Goal: Answer question/provide support: Answer question/provide support

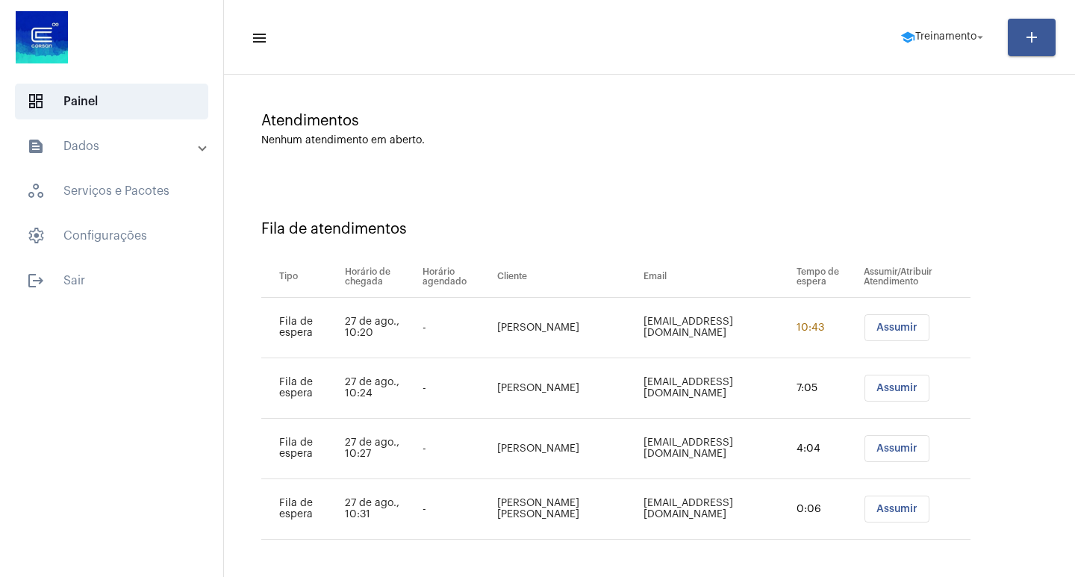
scroll to position [103, 0]
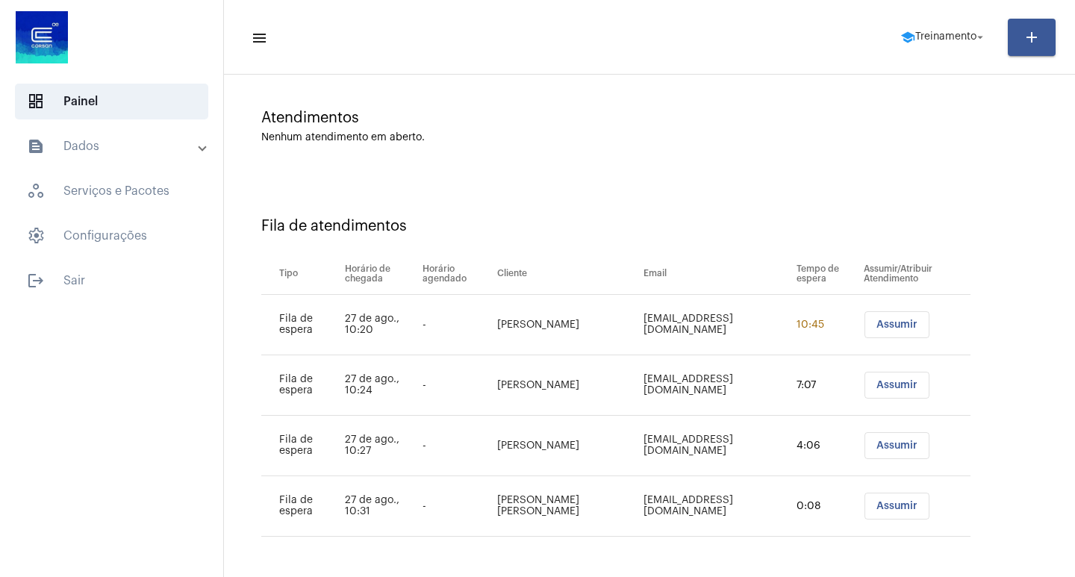
click at [888, 328] on span "Assumir" at bounding box center [897, 325] width 41 height 10
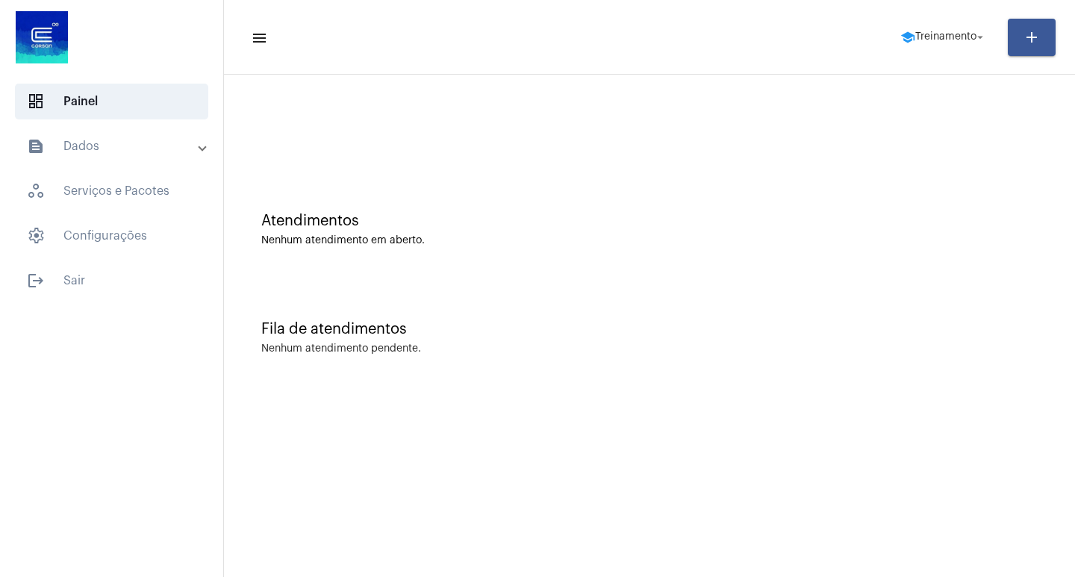
scroll to position [0, 0]
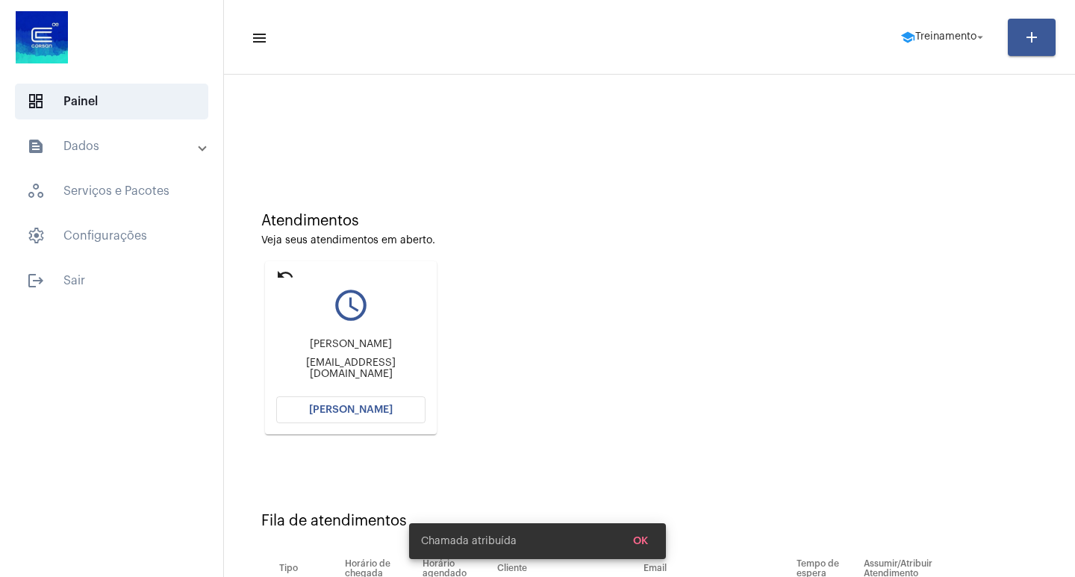
click at [396, 408] on button "[PERSON_NAME]" at bounding box center [350, 409] width 149 height 27
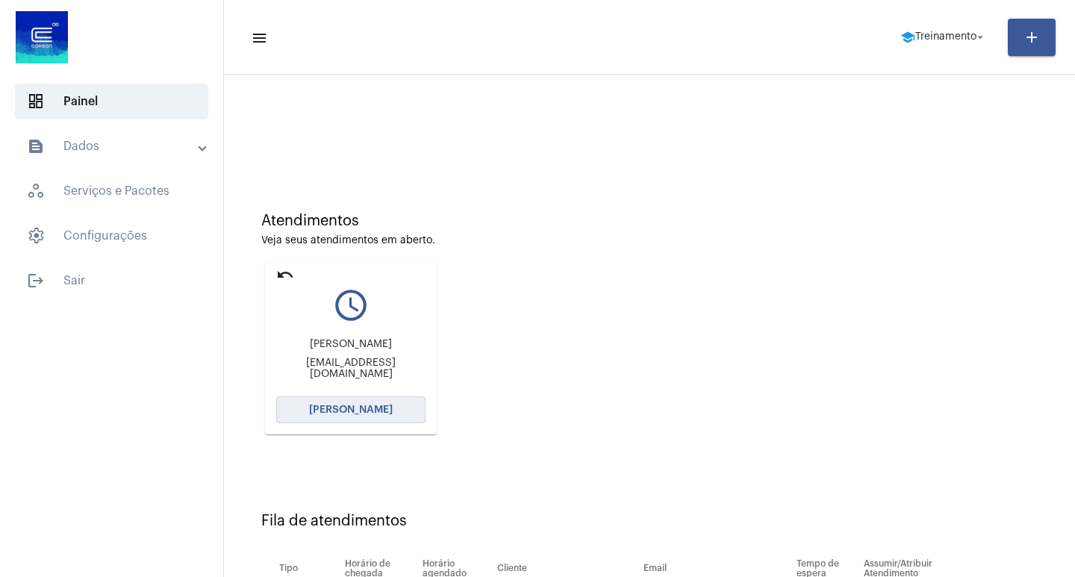
click at [389, 411] on button "[PERSON_NAME]" at bounding box center [350, 409] width 149 height 27
click at [347, 411] on span "[PERSON_NAME]" at bounding box center [351, 410] width 84 height 10
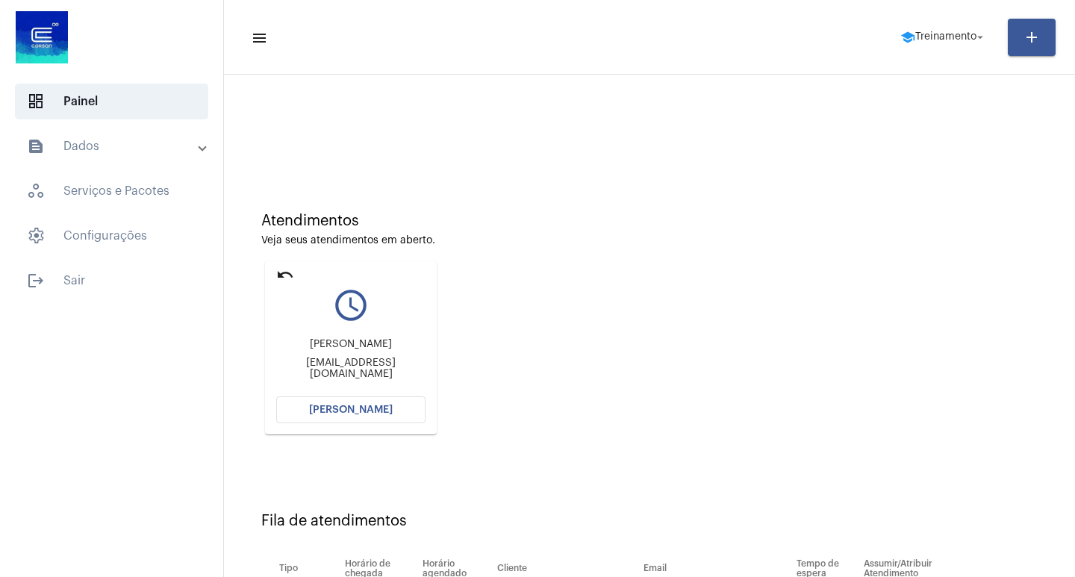
click at [959, 15] on mat-toolbar-row "menu school Treinamento arrow_drop_down add" at bounding box center [649, 37] width 851 height 48
click at [953, 22] on button "school Treinamento arrow_drop_down" at bounding box center [943, 37] width 105 height 30
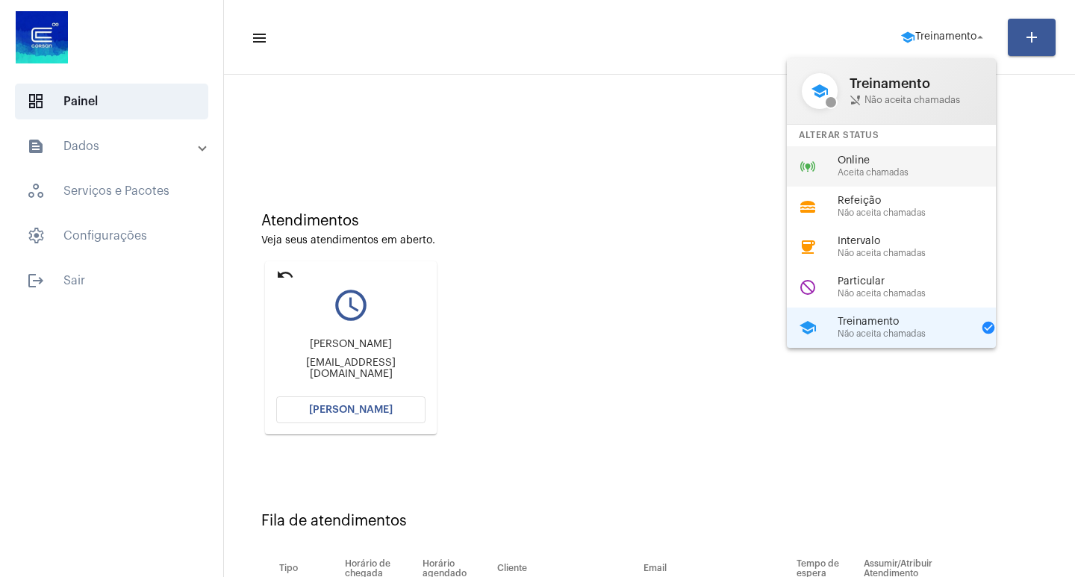
click at [841, 164] on span "Online" at bounding box center [923, 160] width 170 height 11
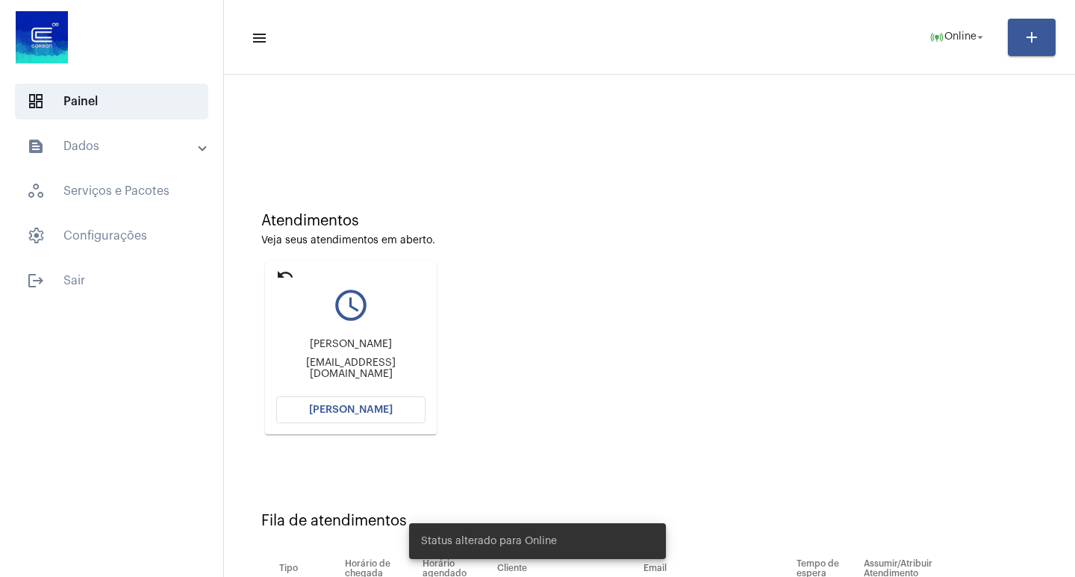
click at [364, 414] on span "[PERSON_NAME]" at bounding box center [351, 410] width 84 height 10
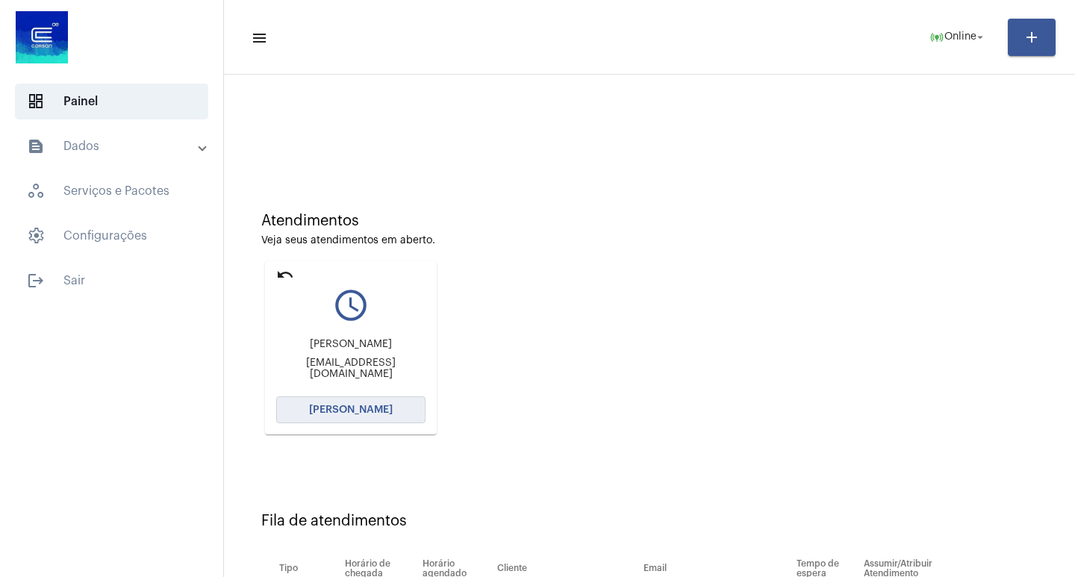
click at [364, 414] on span "[PERSON_NAME]" at bounding box center [351, 410] width 84 height 10
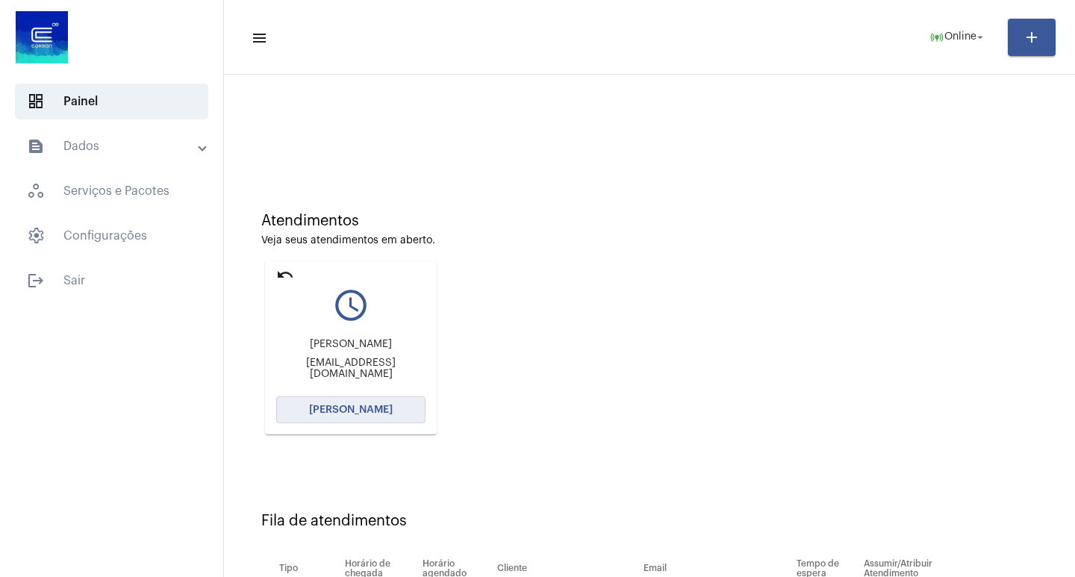
click at [364, 414] on span "[PERSON_NAME]" at bounding box center [351, 410] width 84 height 10
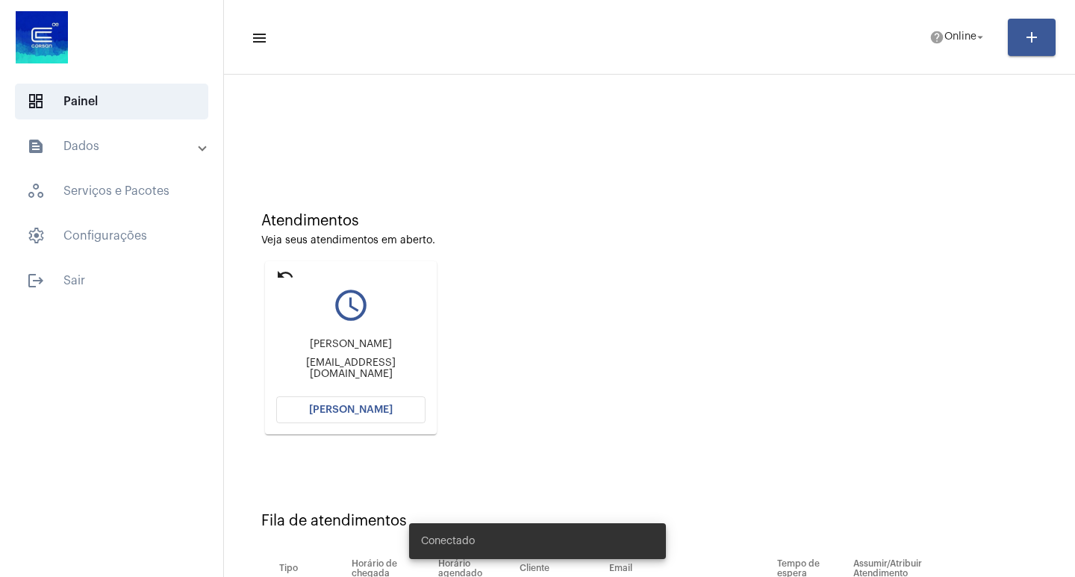
click at [383, 420] on button "[PERSON_NAME]" at bounding box center [350, 409] width 149 height 27
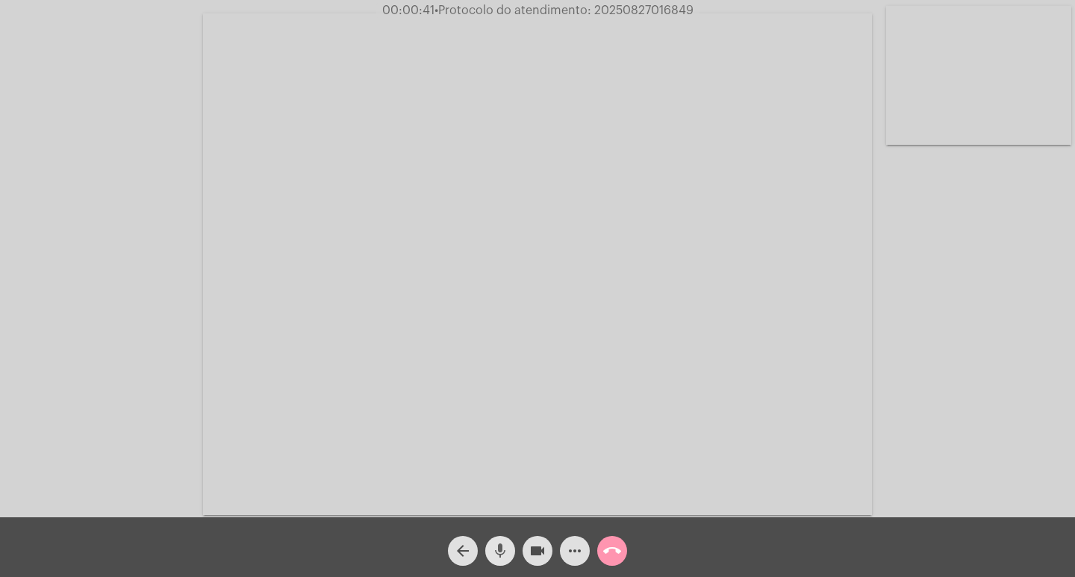
click at [494, 545] on mat-icon "mic" at bounding box center [500, 551] width 18 height 18
drag, startPoint x: 514, startPoint y: 549, endPoint x: 504, endPoint y: 554, distance: 11.0
click at [505, 554] on button "mic_off" at bounding box center [500, 551] width 30 height 30
click at [514, 547] on button "mic" at bounding box center [500, 551] width 30 height 30
click at [510, 548] on button "mic_off" at bounding box center [500, 551] width 30 height 30
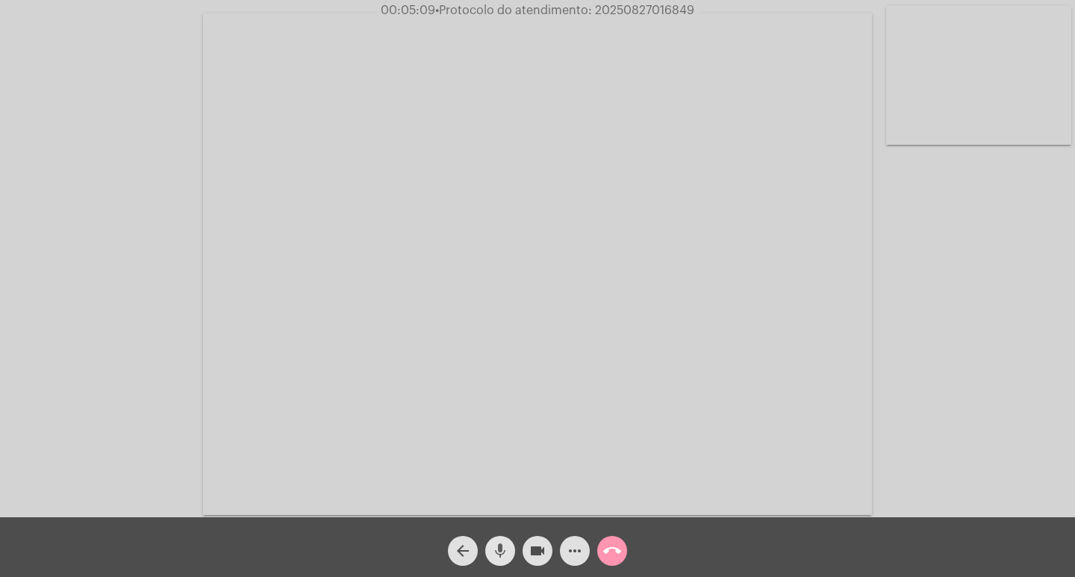
click at [503, 547] on mat-icon "mic" at bounding box center [500, 551] width 18 height 18
click at [538, 551] on mat-icon "videocam" at bounding box center [538, 551] width 18 height 18
click at [494, 549] on mat-icon "mic_off" at bounding box center [500, 551] width 18 height 18
click at [531, 549] on mat-icon "videocam_off" at bounding box center [538, 551] width 18 height 18
click at [966, 320] on div "Acessando Câmera e Microfone..." at bounding box center [537, 262] width 1072 height 517
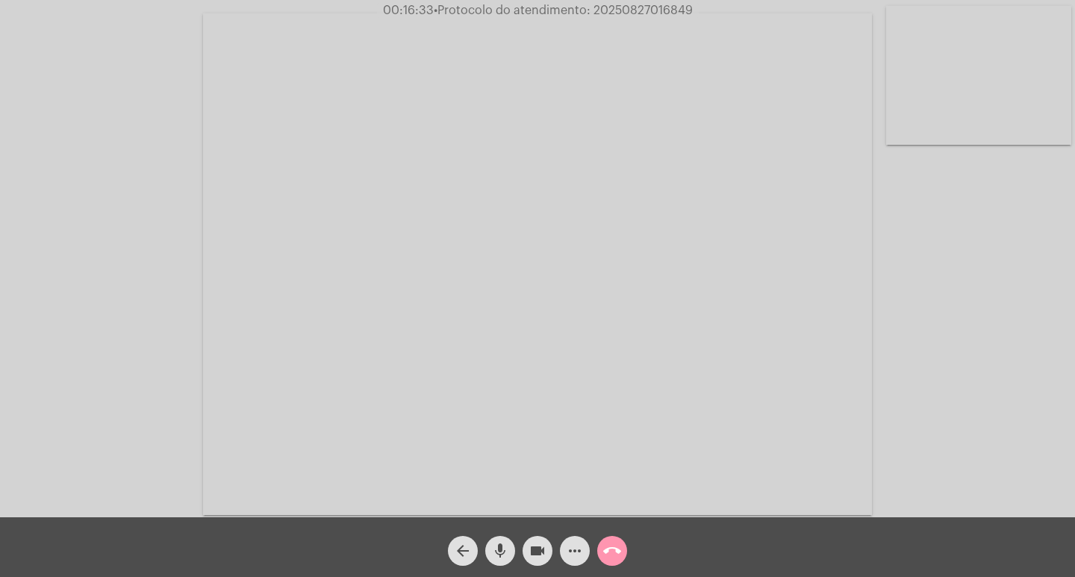
click at [650, 9] on span "• Protocolo do atendimento: 20250827016849" at bounding box center [563, 10] width 259 height 12
click at [622, 558] on button "call_end" at bounding box center [612, 551] width 30 height 30
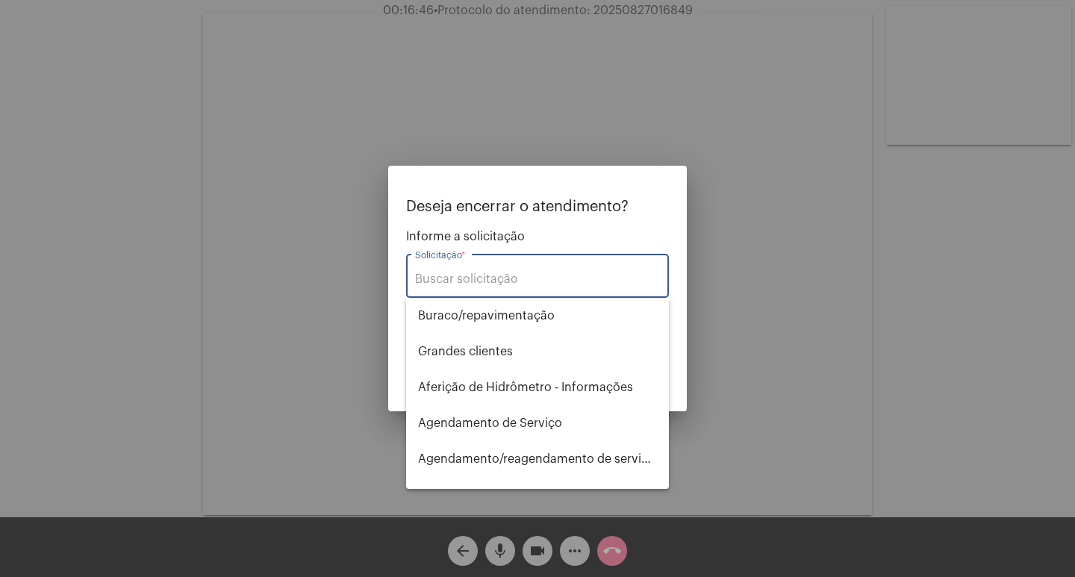
click at [456, 278] on input "Solicitação *" at bounding box center [537, 279] width 245 height 13
type input "v"
type input "a"
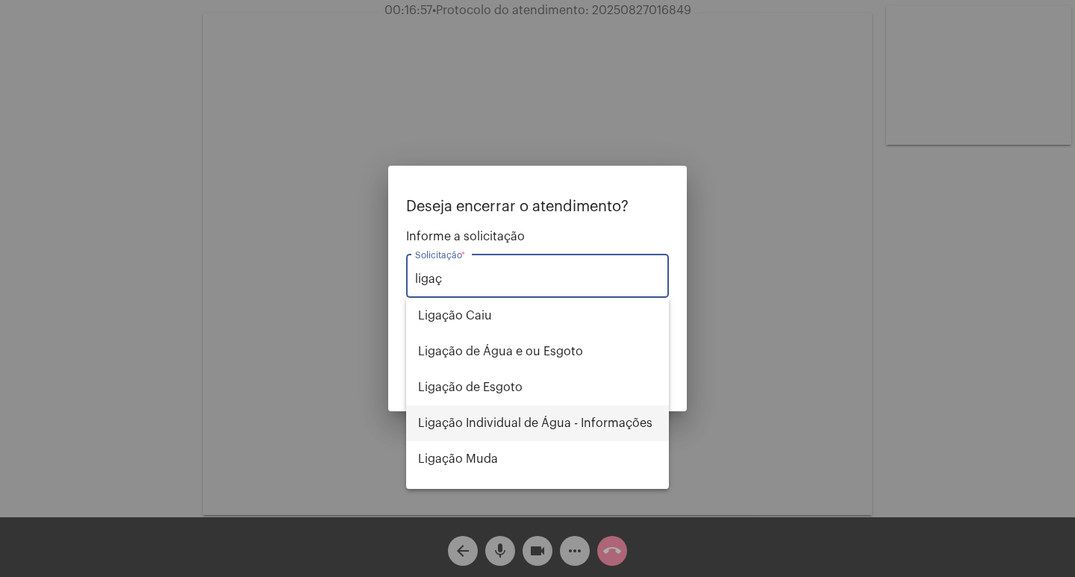
click at [541, 429] on span "Ligação Individual de Água - Informações" at bounding box center [537, 423] width 239 height 36
type input "Ligação Individual de Água - Informações"
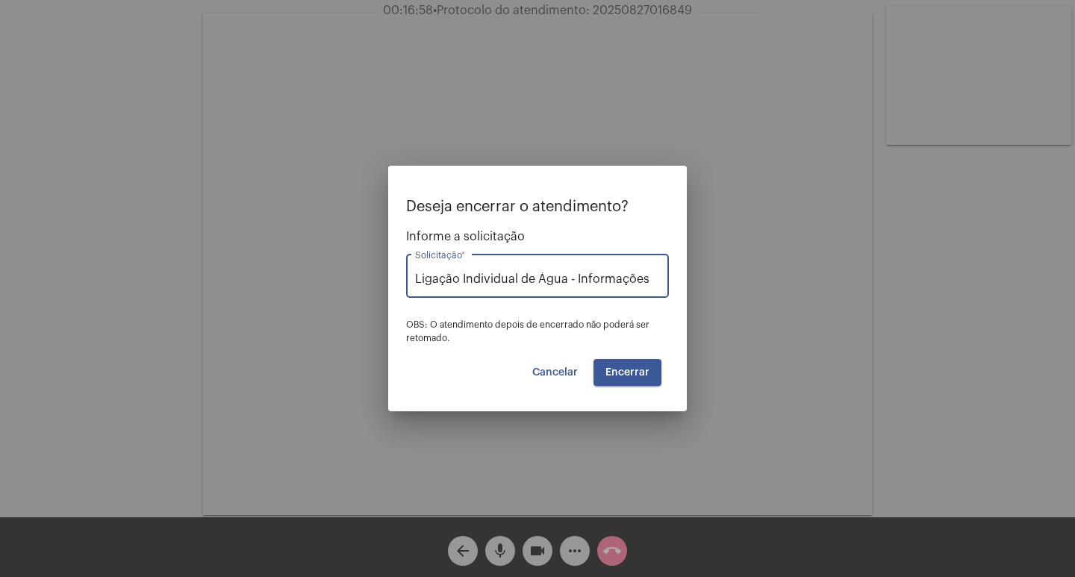
click at [638, 378] on button "Encerrar" at bounding box center [628, 372] width 68 height 27
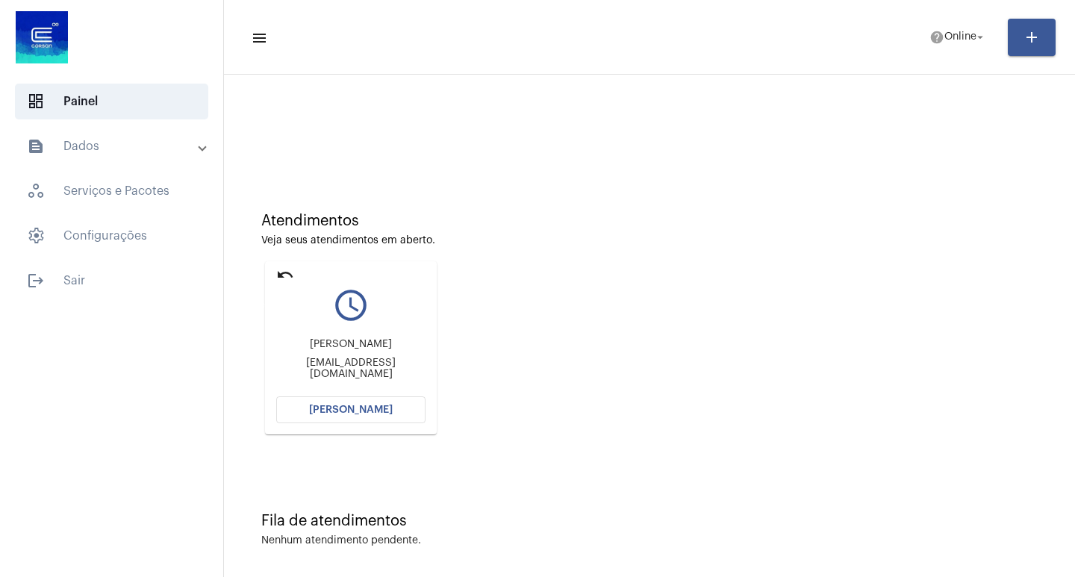
click at [287, 272] on mat-icon "undo" at bounding box center [285, 275] width 18 height 18
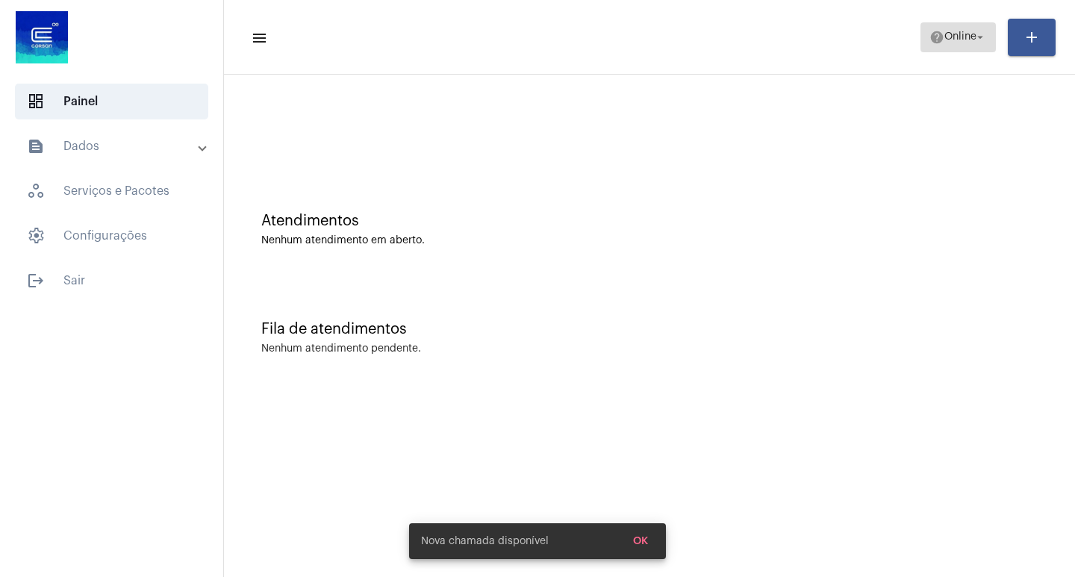
click at [945, 42] on span "Online" at bounding box center [960, 37] width 32 height 10
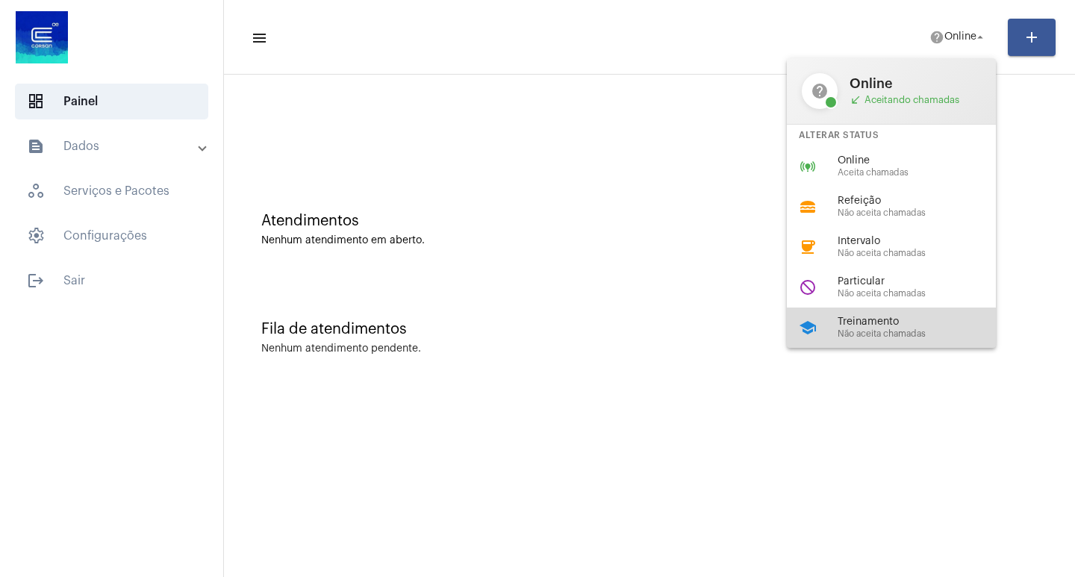
click at [901, 339] on div "school Treinamento Não aceita chamadas" at bounding box center [903, 328] width 233 height 40
